Goal: Transaction & Acquisition: Purchase product/service

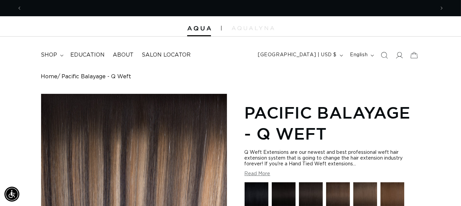
scroll to position [0, 413]
click at [398, 54] on icon at bounding box center [399, 55] width 7 height 7
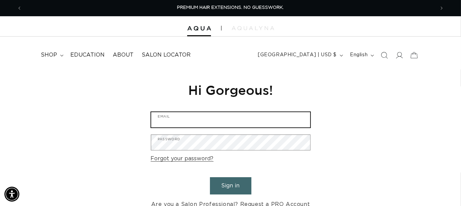
type input "court52589@aol.com"
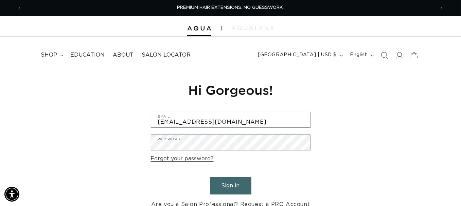
click at [230, 187] on button "Sign in" at bounding box center [230, 186] width 41 height 17
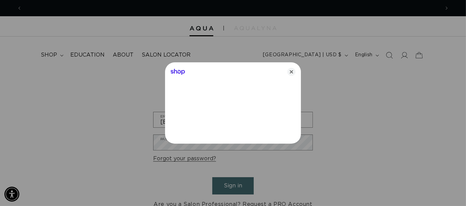
scroll to position [0, 418]
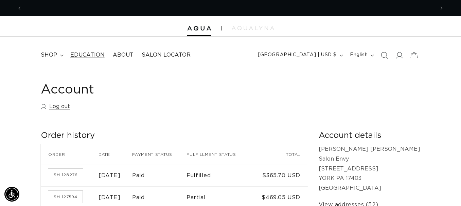
scroll to position [0, 413]
click at [53, 54] on span "shop" at bounding box center [49, 55] width 16 height 7
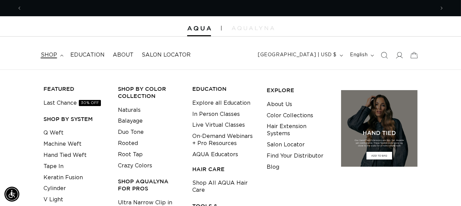
scroll to position [0, 825]
click at [62, 165] on link "Tape In" at bounding box center [53, 166] width 20 height 11
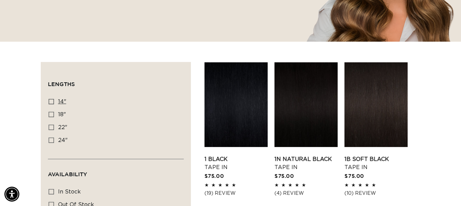
scroll to position [0, 825]
click at [50, 99] on icon at bounding box center [51, 101] width 5 height 5
click at [50, 99] on input "14" 14" (35 products)" at bounding box center [51, 101] width 5 height 5
checkbox input "true"
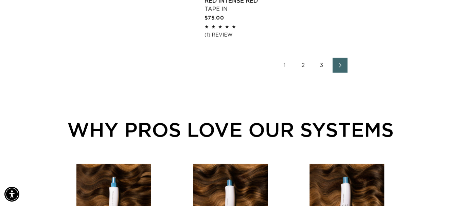
click at [303, 64] on link "2" at bounding box center [303, 65] width 15 height 15
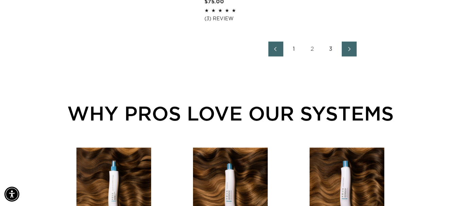
scroll to position [0, 825]
click at [348, 49] on icon "Next page" at bounding box center [349, 49] width 9 height 5
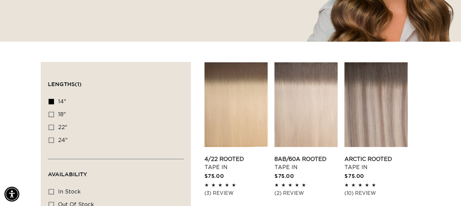
scroll to position [0, 825]
